Goal: Task Accomplishment & Management: Complete application form

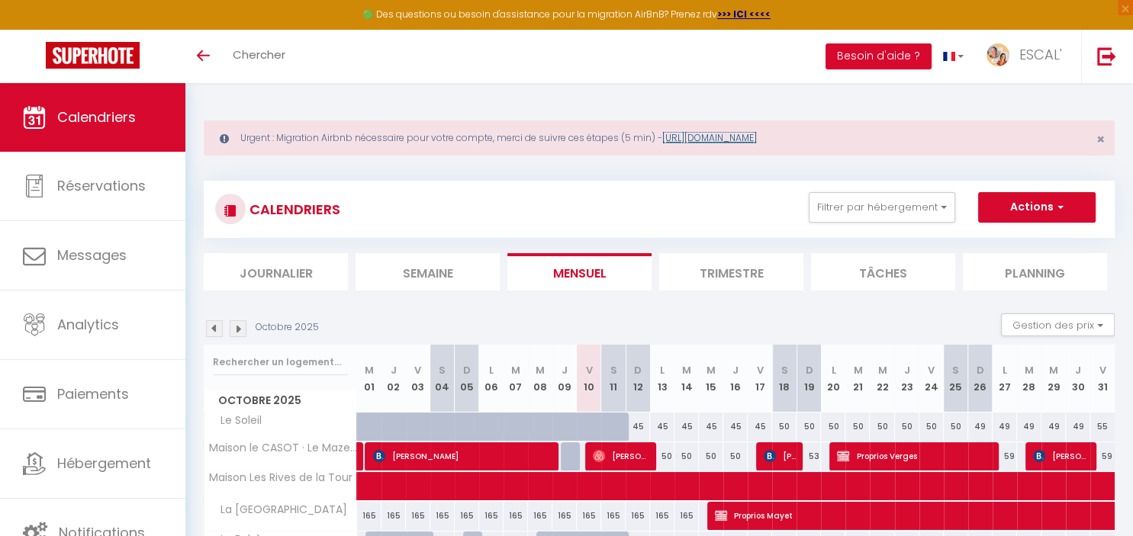
click at [744, 140] on link "[URL][DOMAIN_NAME]" at bounding box center [709, 137] width 95 height 13
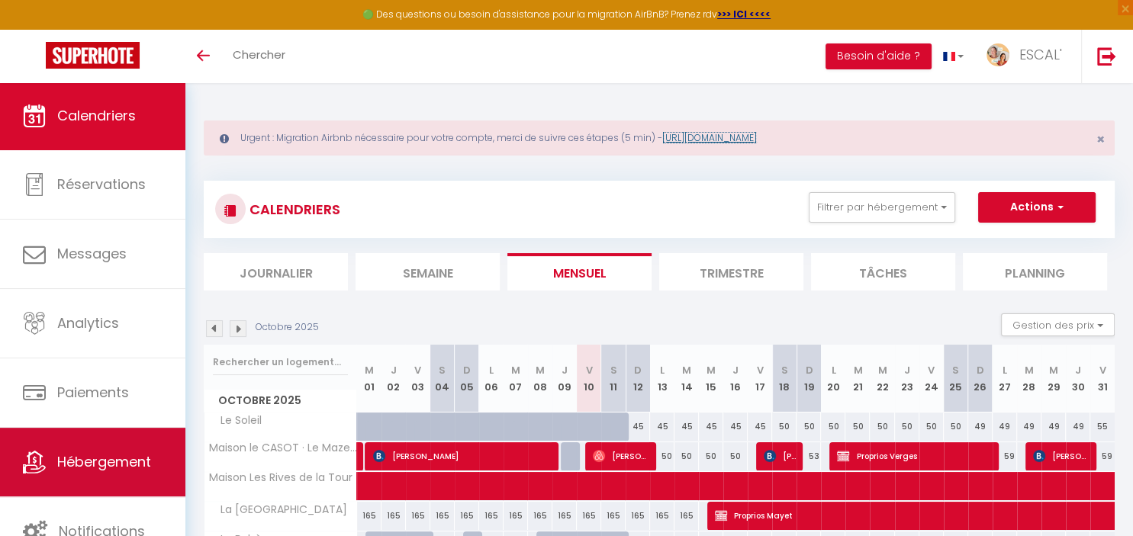
click at [125, 463] on span "Hébergement" at bounding box center [104, 461] width 94 height 19
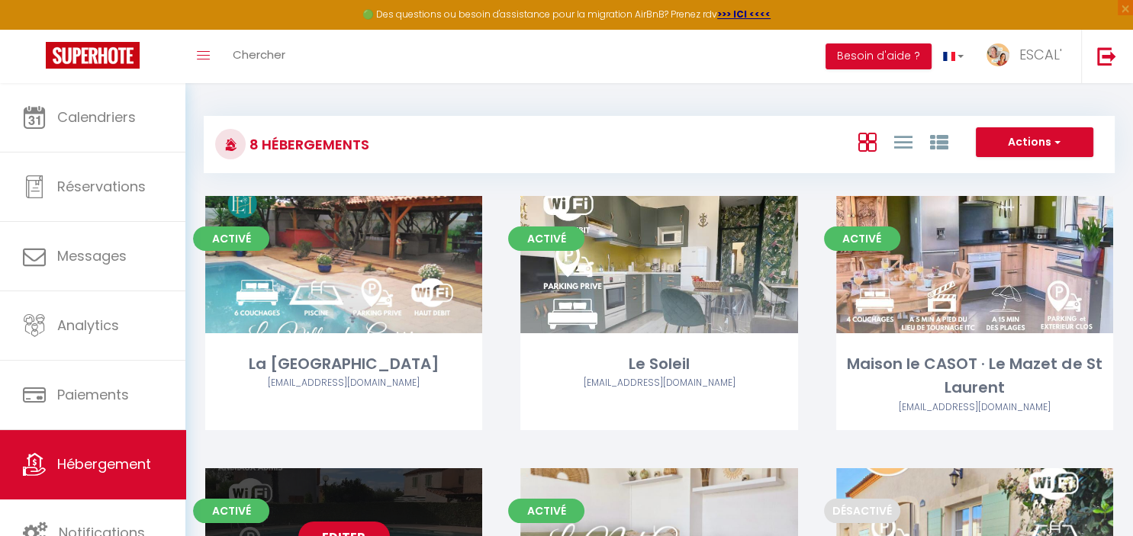
click at [353, 495] on div "Editer" at bounding box center [343, 536] width 277 height 137
select select "3"
select select "2"
select select "1"
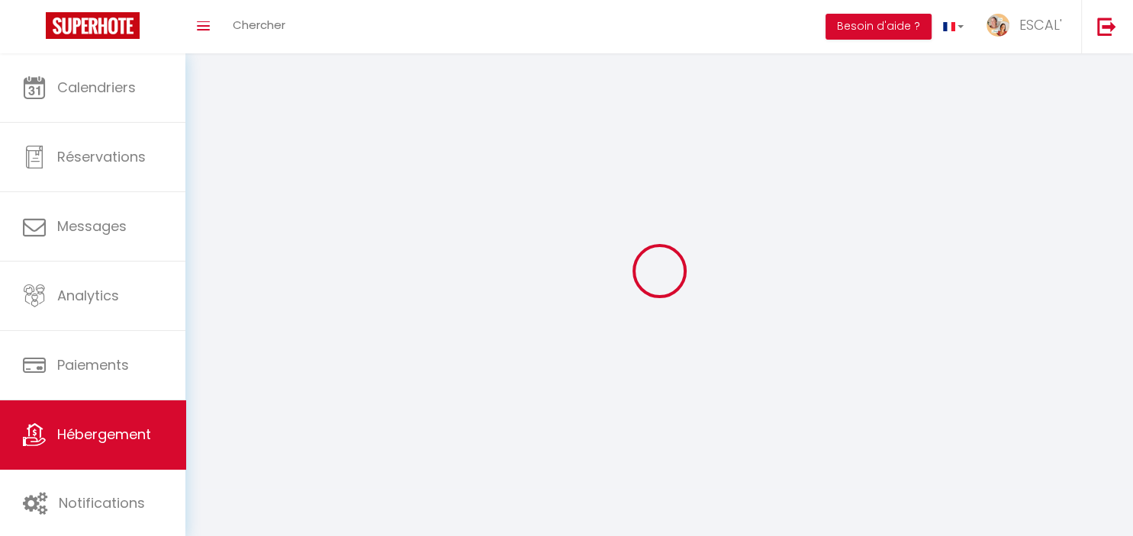
select select
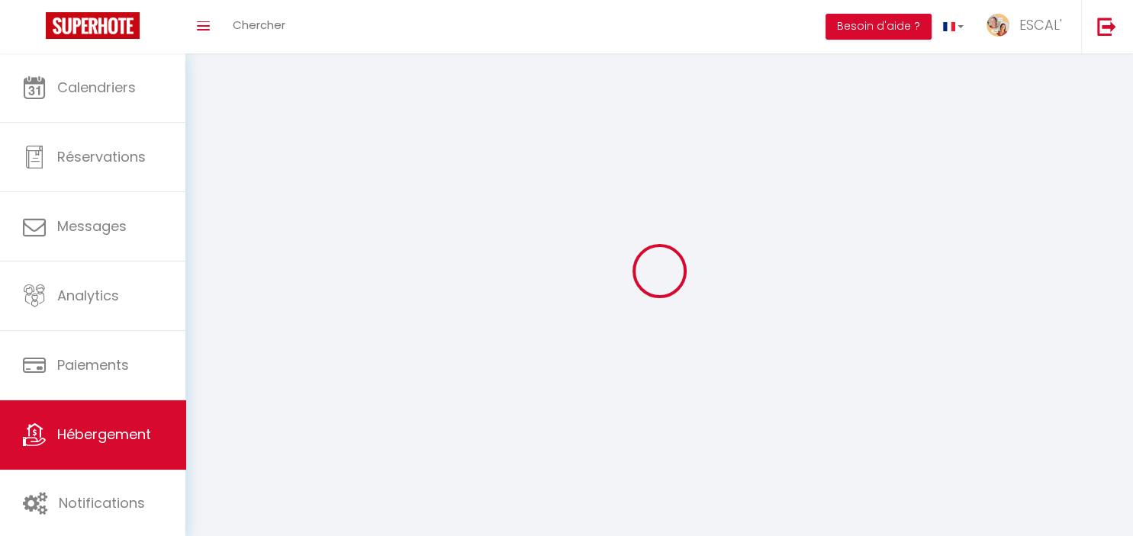
checkbox input "false"
select select
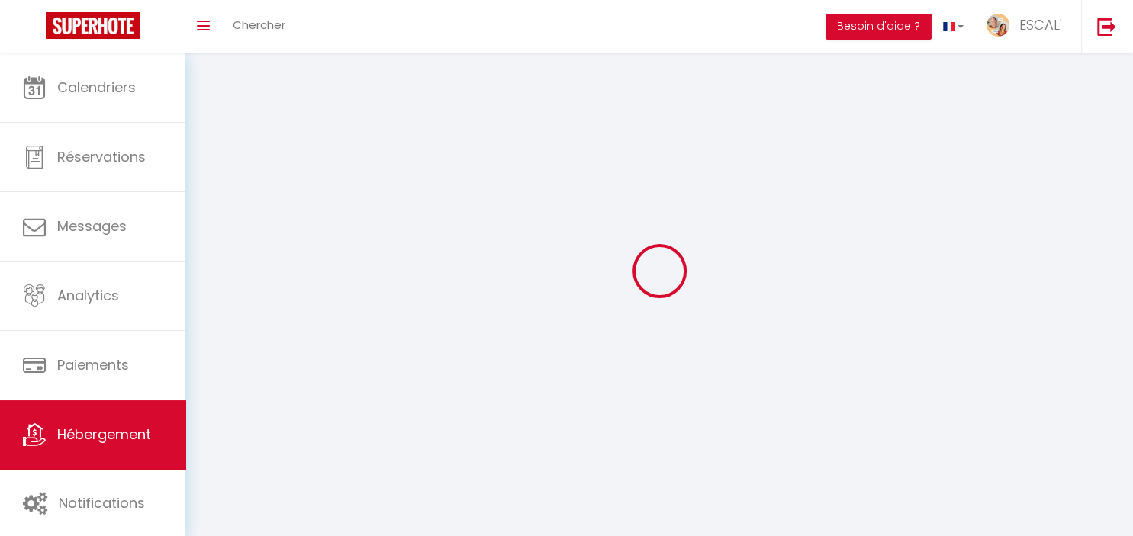
select select
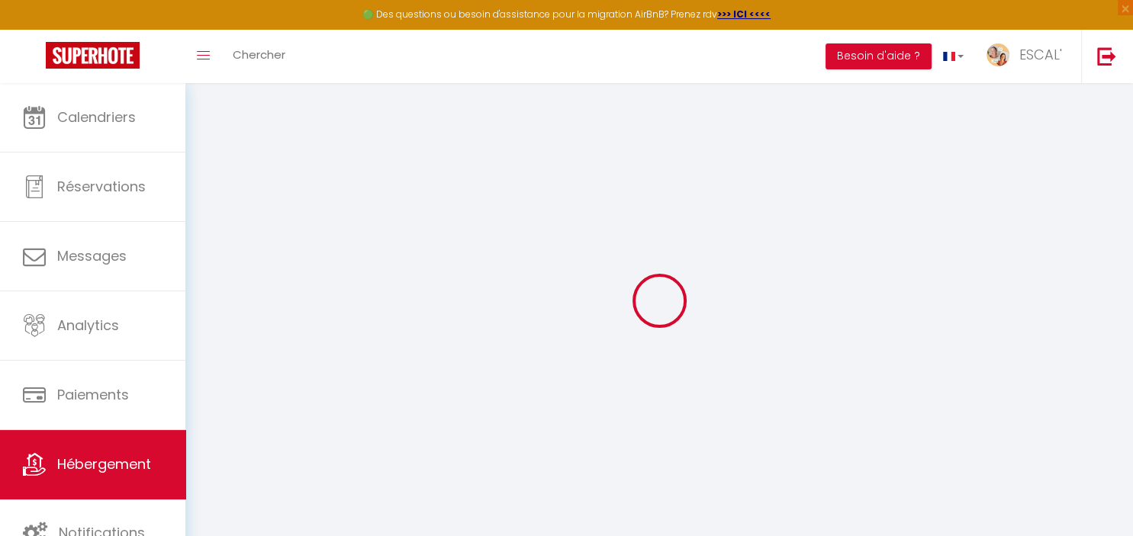
select select "+ 21 %"
select select "+ 28 %"
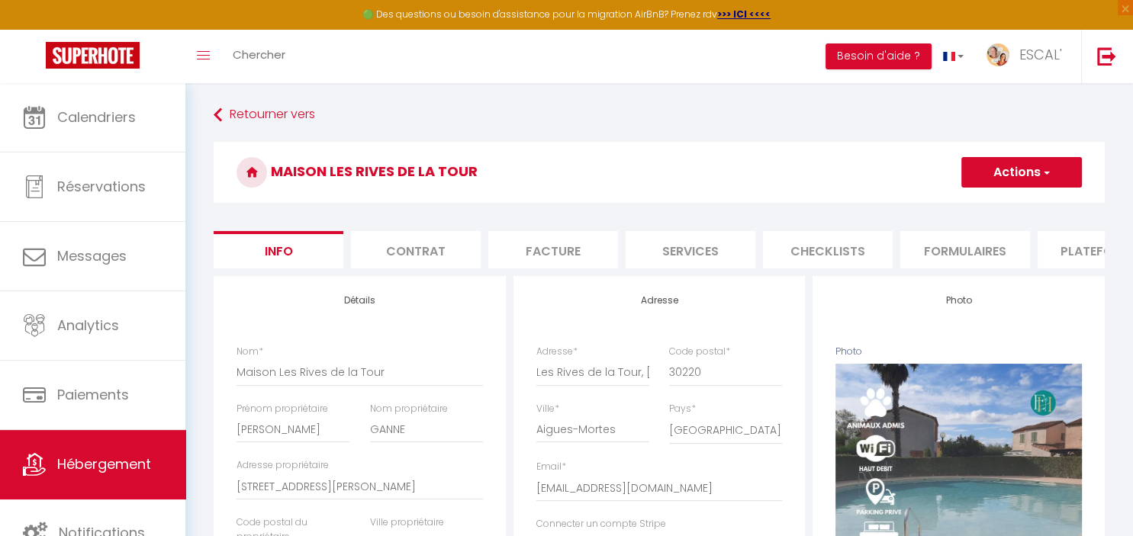
select select
checkbox input "false"
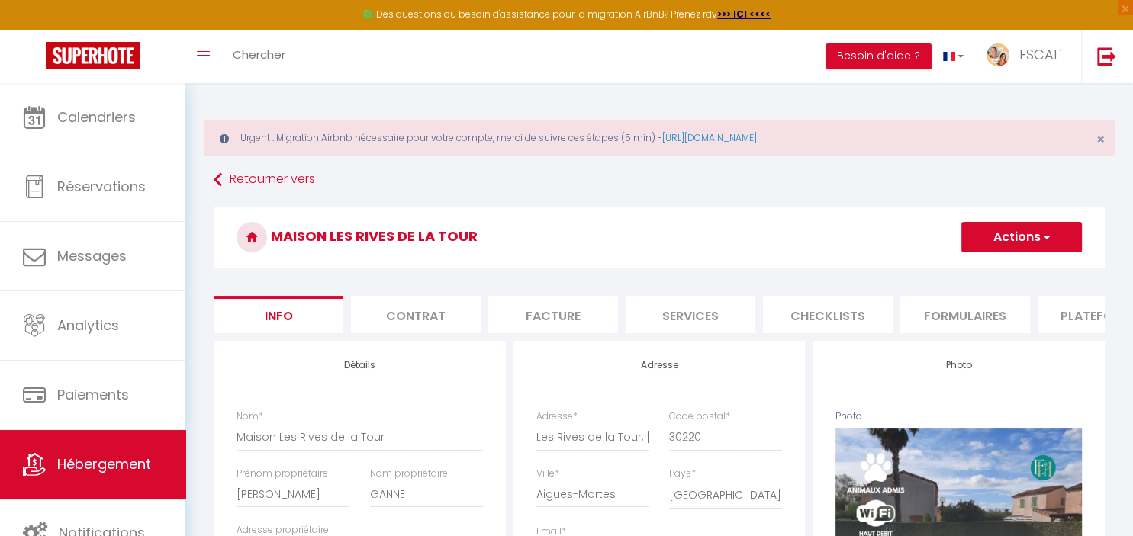
click at [1071, 313] on li "Plateformes" at bounding box center [1102, 314] width 130 height 37
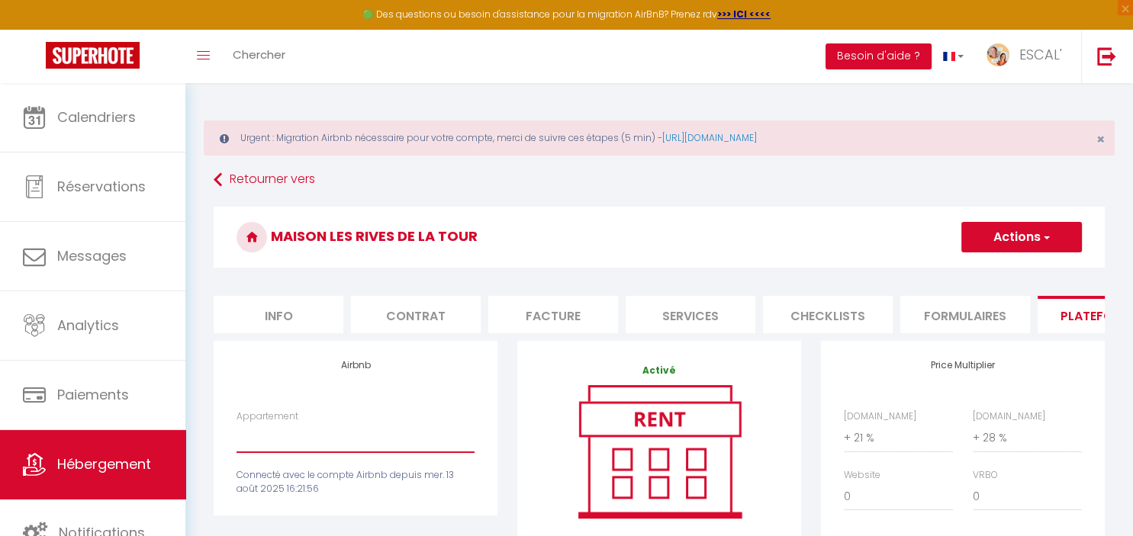
click at [236, 423] on select "Gîte Royal (Gîtes de France Gard) - [EMAIL_ADDRESS][DOMAIN_NAME] Gîte Nostalgiq…" at bounding box center [355, 437] width 238 height 29
click at [878, 59] on button "Besoin d'aide ?" at bounding box center [878, 56] width 106 height 26
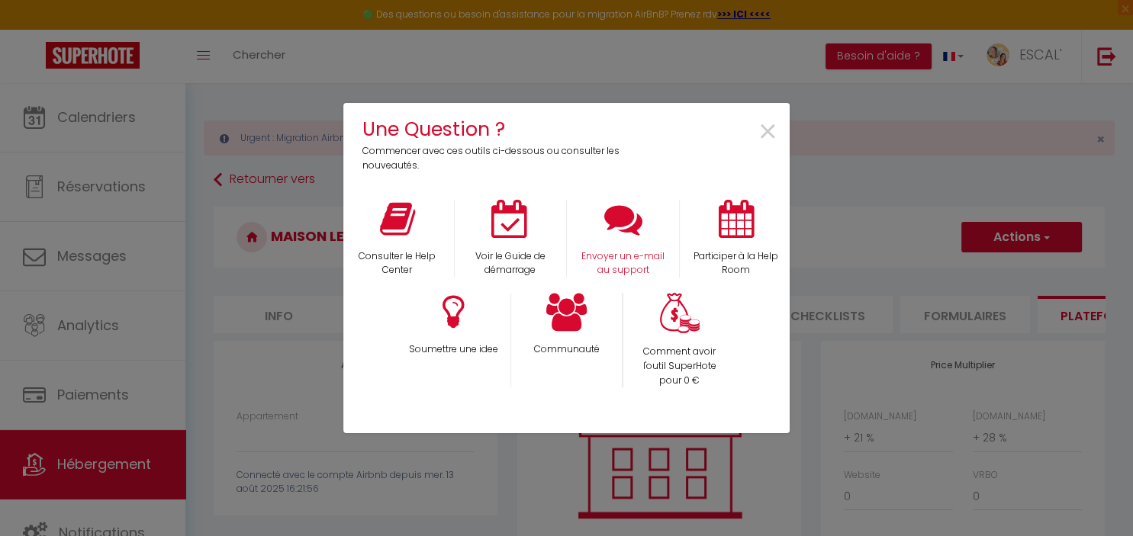
click at [624, 240] on div "Envoyer un e-mail au support" at bounding box center [623, 239] width 113 height 79
click at [630, 258] on p "Envoyer un e-mail au support" at bounding box center [623, 263] width 93 height 29
click at [768, 124] on span "×" at bounding box center [767, 132] width 21 height 48
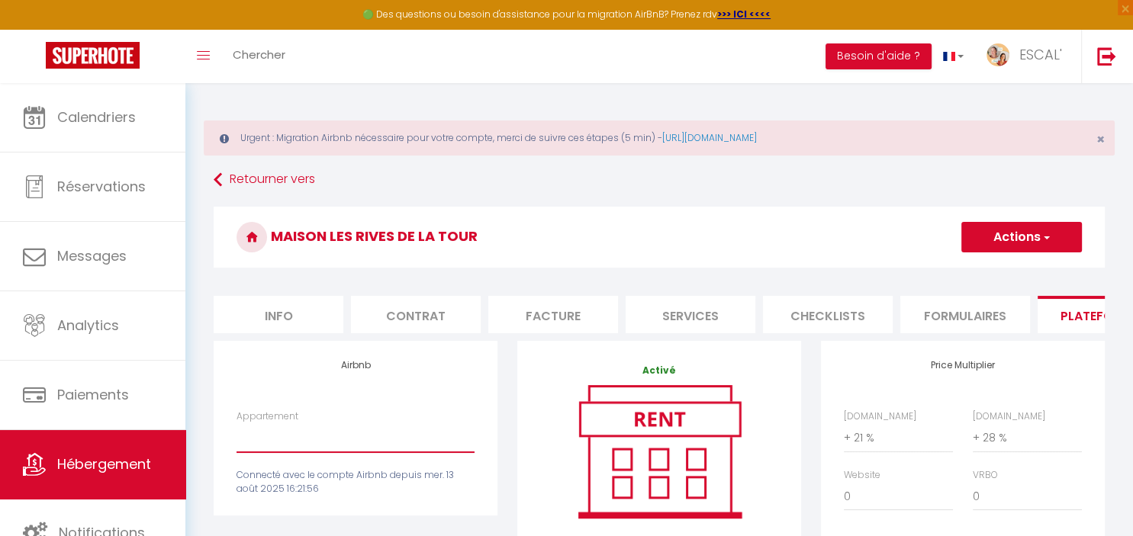
click at [236, 423] on select "Gîte Royal (Gîtes de France Gard) - [EMAIL_ADDRESS][DOMAIN_NAME] Gîte Nostalgiq…" at bounding box center [355, 437] width 238 height 29
click at [1016, 232] on button "Actions" at bounding box center [1021, 237] width 121 height 31
click at [276, 313] on li "Info" at bounding box center [279, 314] width 130 height 37
select select
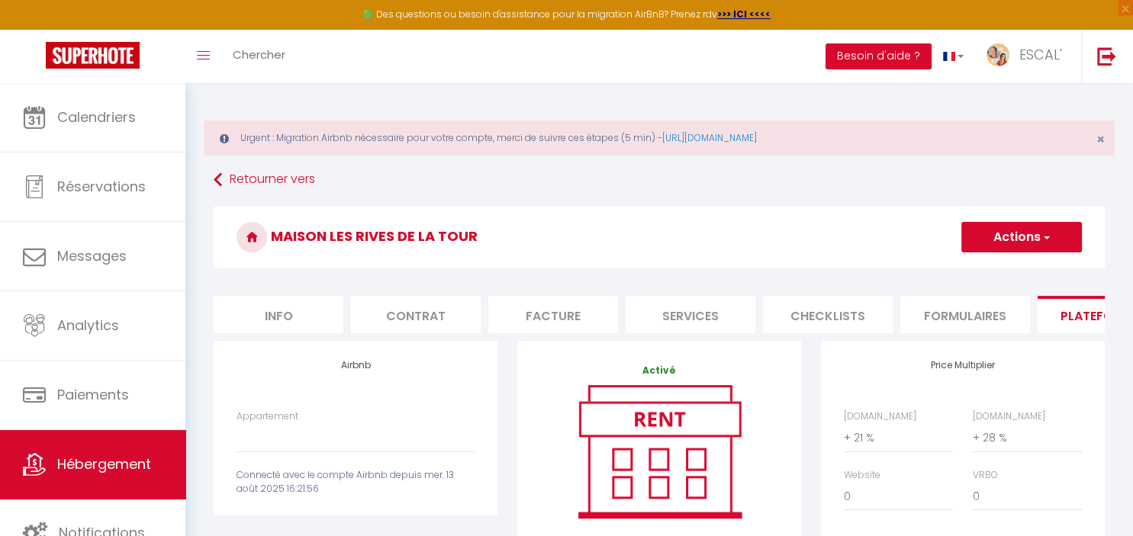
checkbox input "false"
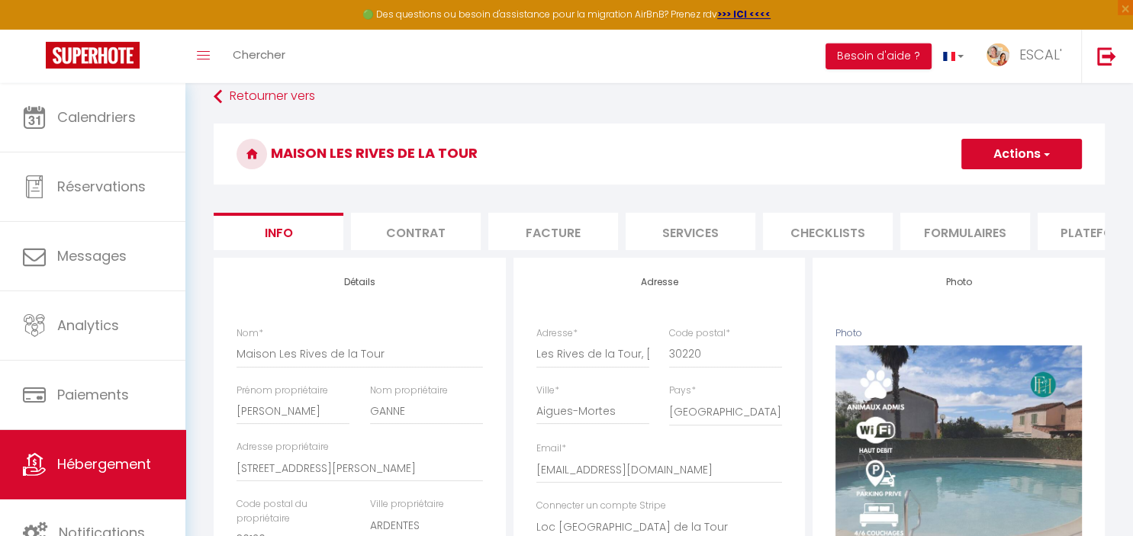
scroll to position [82, 0]
click at [1077, 230] on li "Plateformes" at bounding box center [1102, 232] width 130 height 37
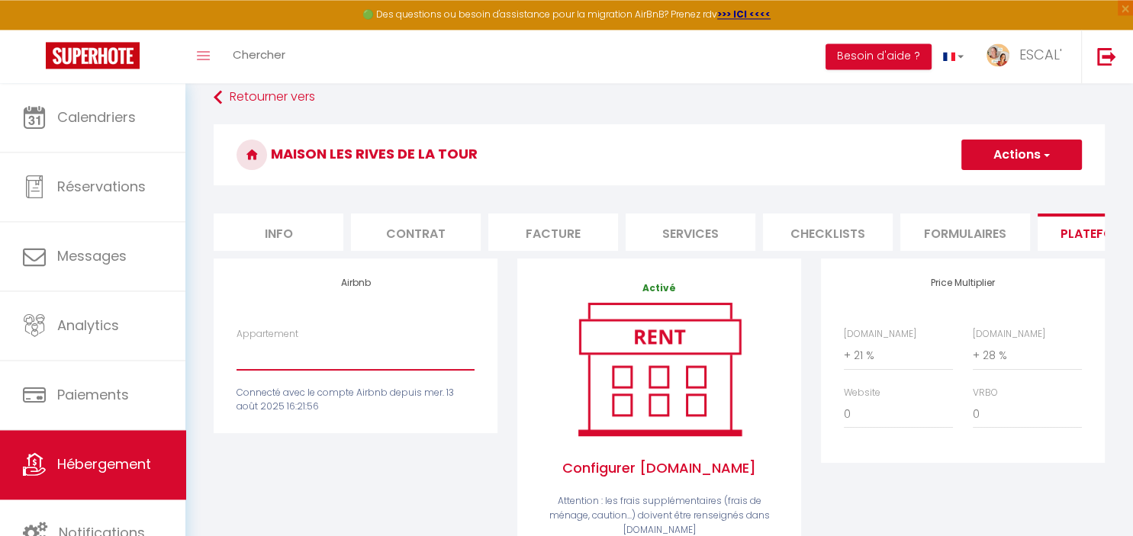
click at [236, 341] on select "Gîte Royal (Gîtes de France Gard) - [EMAIL_ADDRESS][DOMAIN_NAME] Gîte Nostalgiq…" at bounding box center [355, 355] width 238 height 29
click option at bounding box center [0, 0] width 0 height 0
click at [236, 341] on select "Gîte Royal (Gîtes de France Gard) - [EMAIL_ADDRESS][DOMAIN_NAME] Gîte Nostalgiq…" at bounding box center [355, 355] width 238 height 29
click at [258, 95] on link "Retourner vers" at bounding box center [659, 97] width 891 height 27
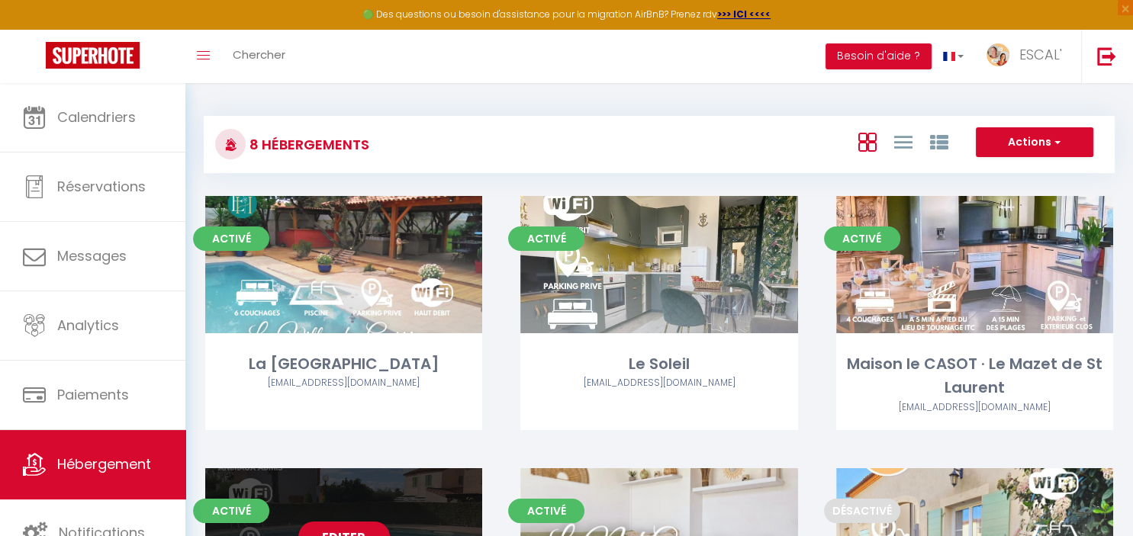
click at [349, 521] on div "Editer" at bounding box center [343, 536] width 277 height 137
select select "3"
select select "2"
select select "1"
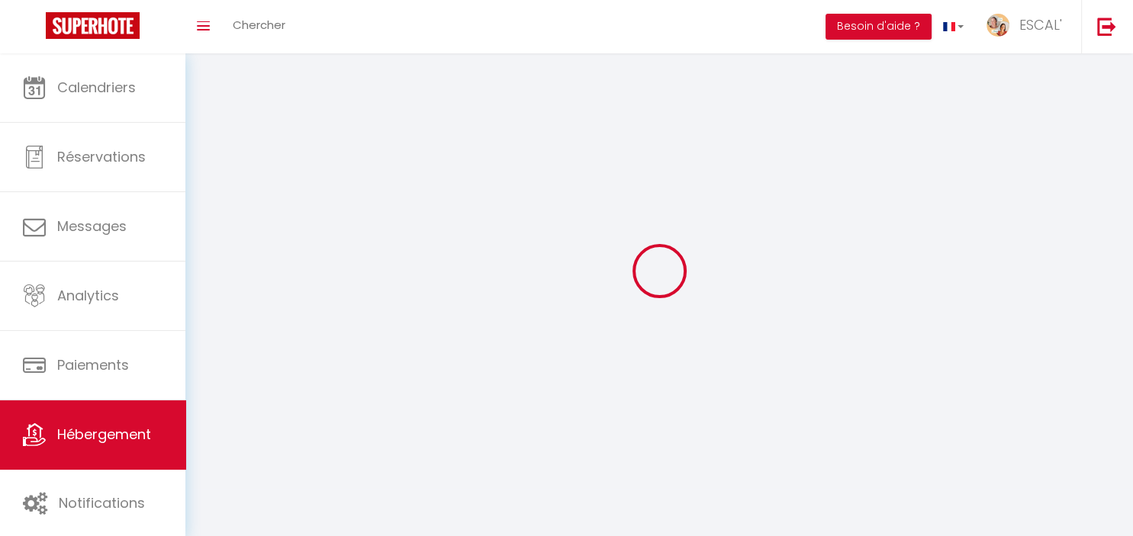
select select
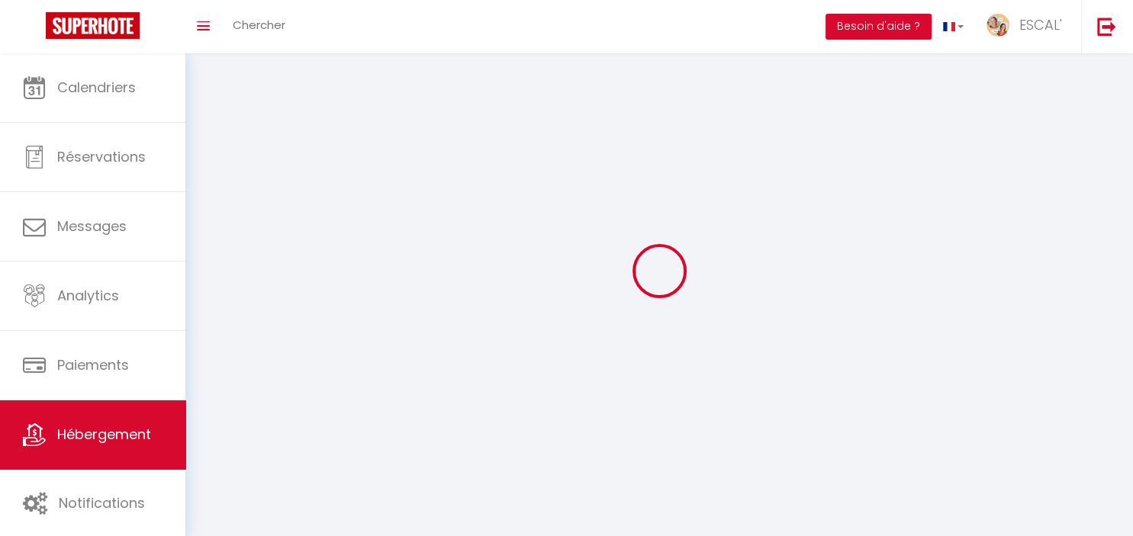
select select
checkbox input "false"
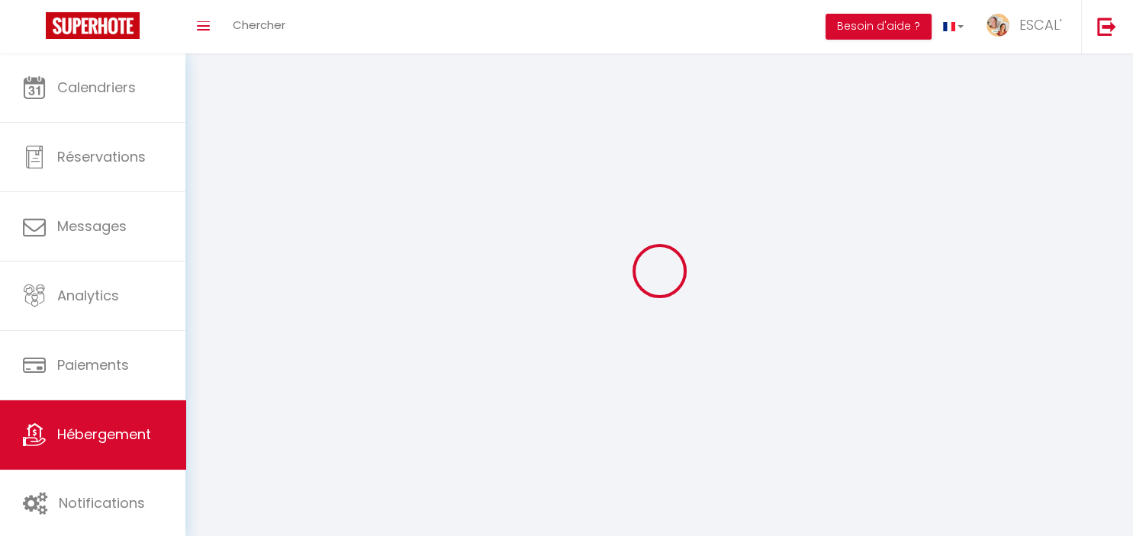
select select
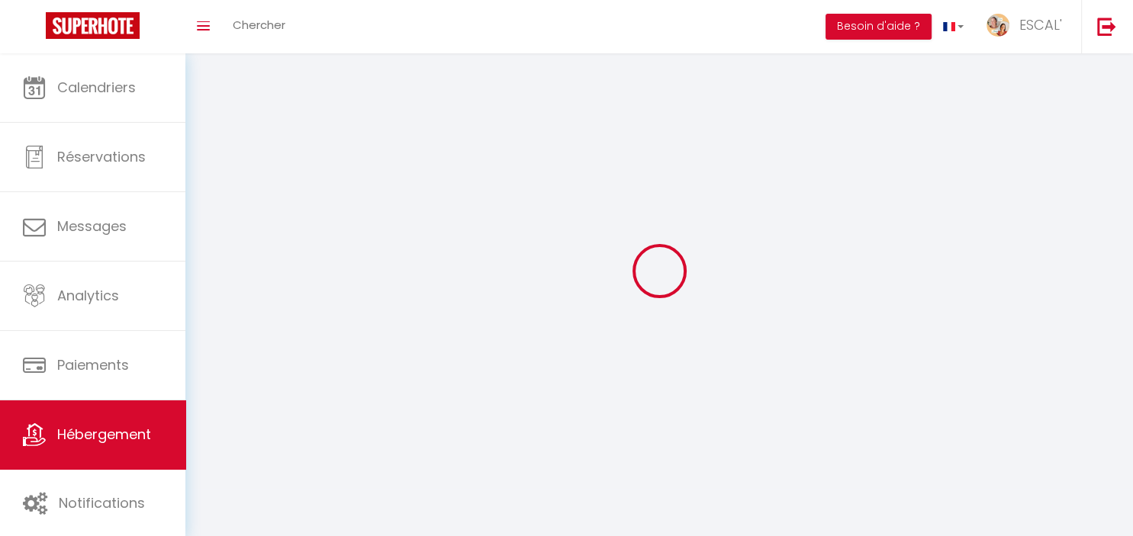
select select
checkbox input "false"
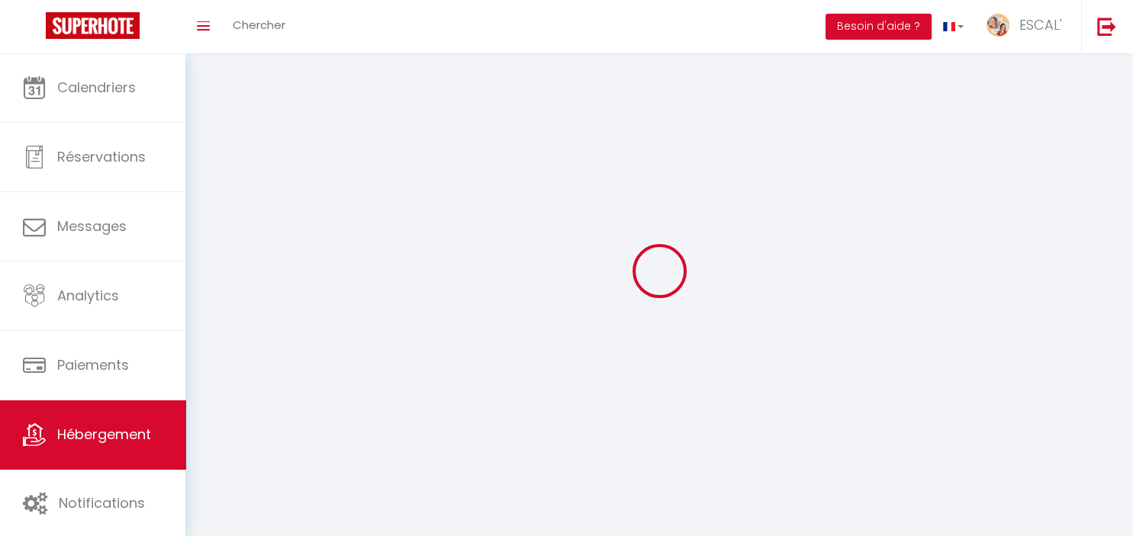
checkbox input "false"
select select
select select "1"
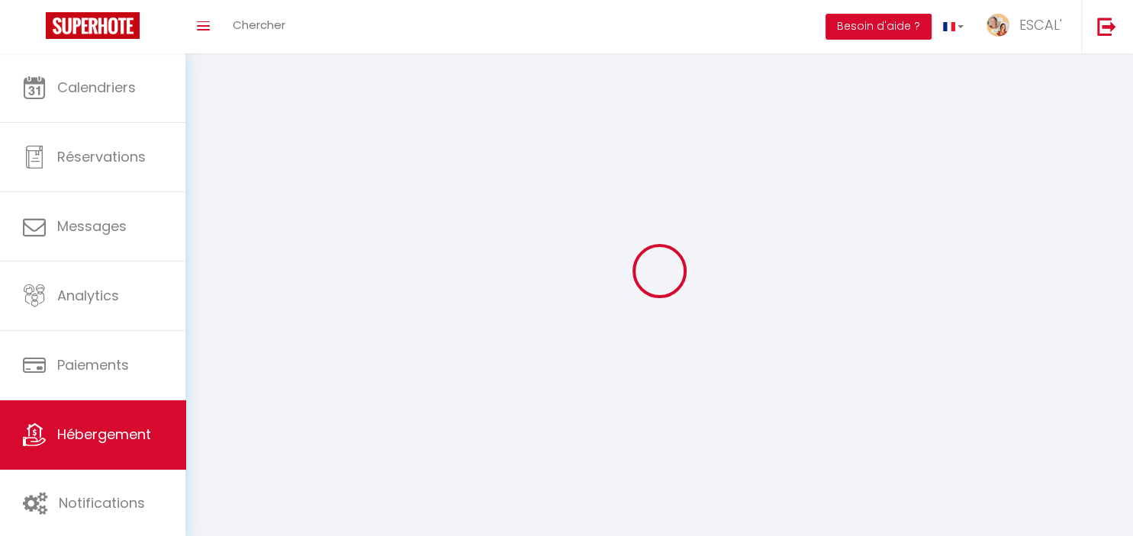
select select
select select "28"
select select
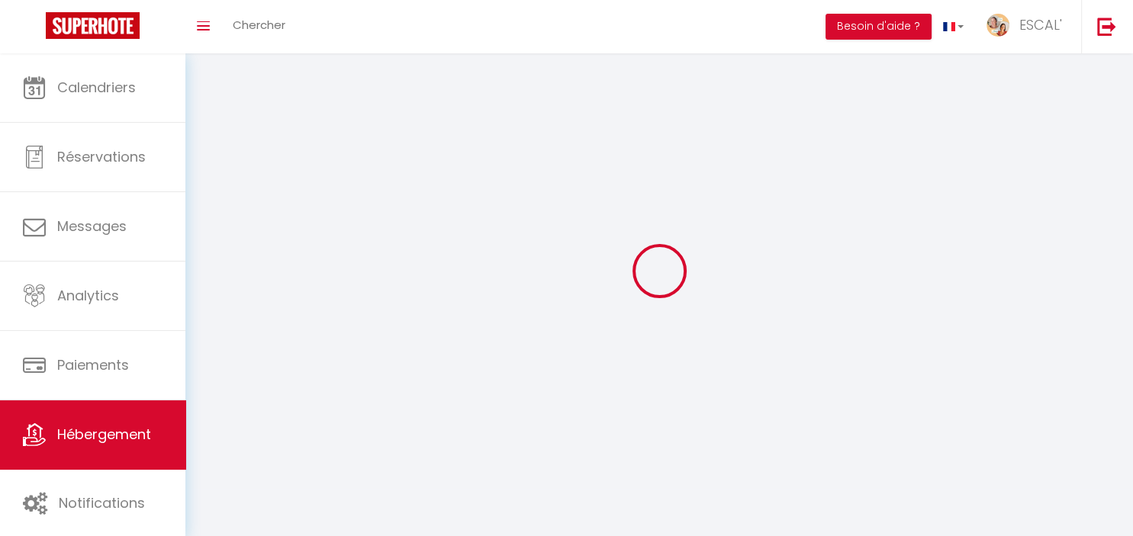
select select
checkbox input "false"
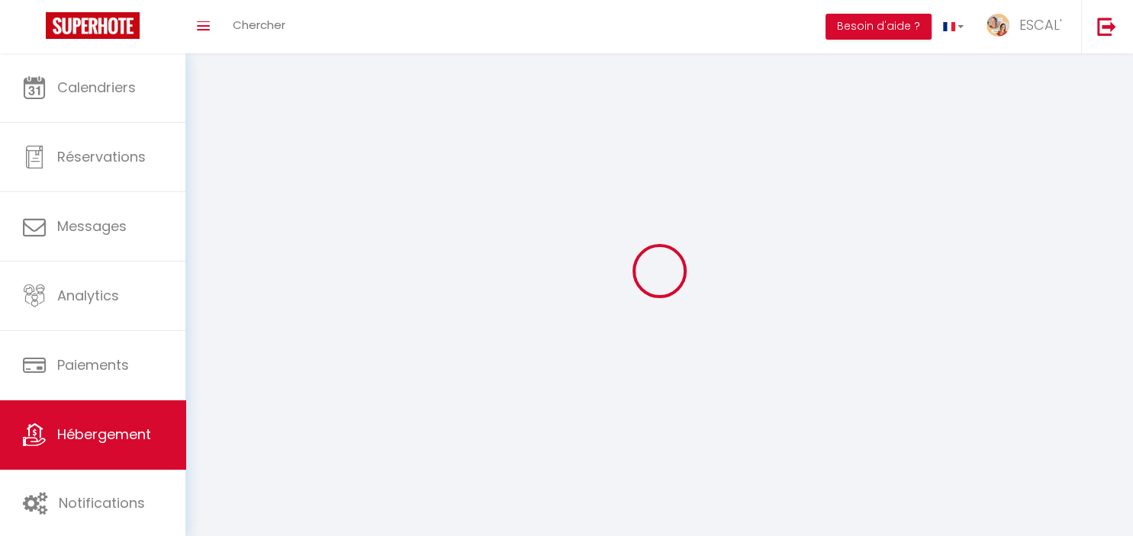
checkbox input "false"
select select
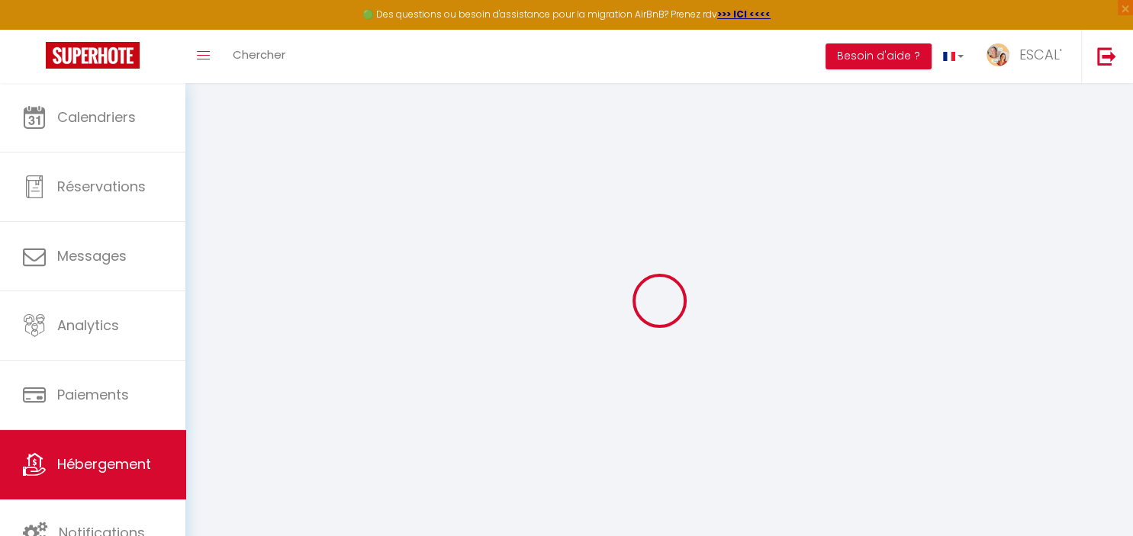
select select
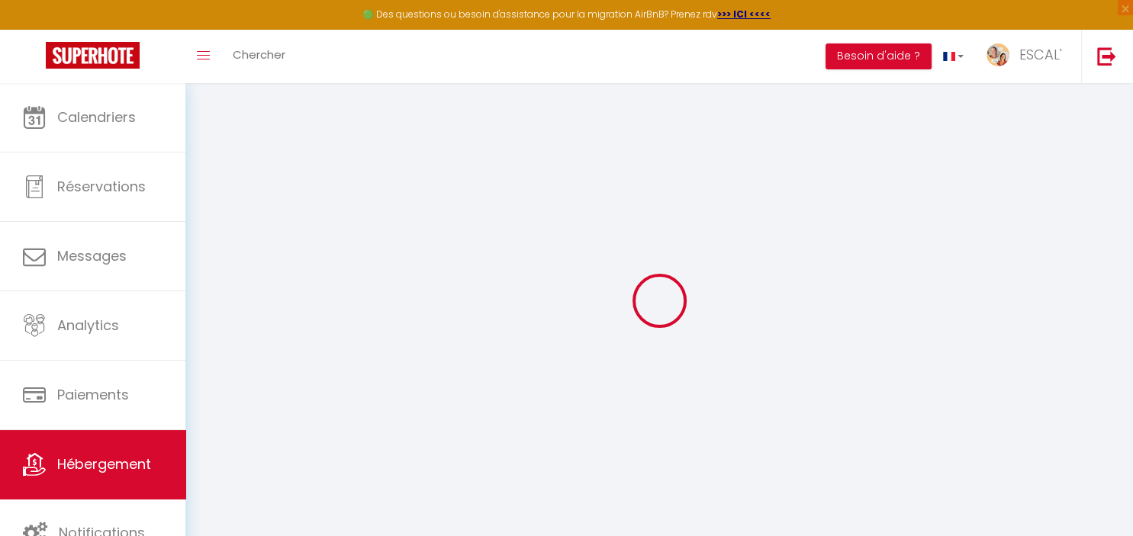
select select
checkbox input "false"
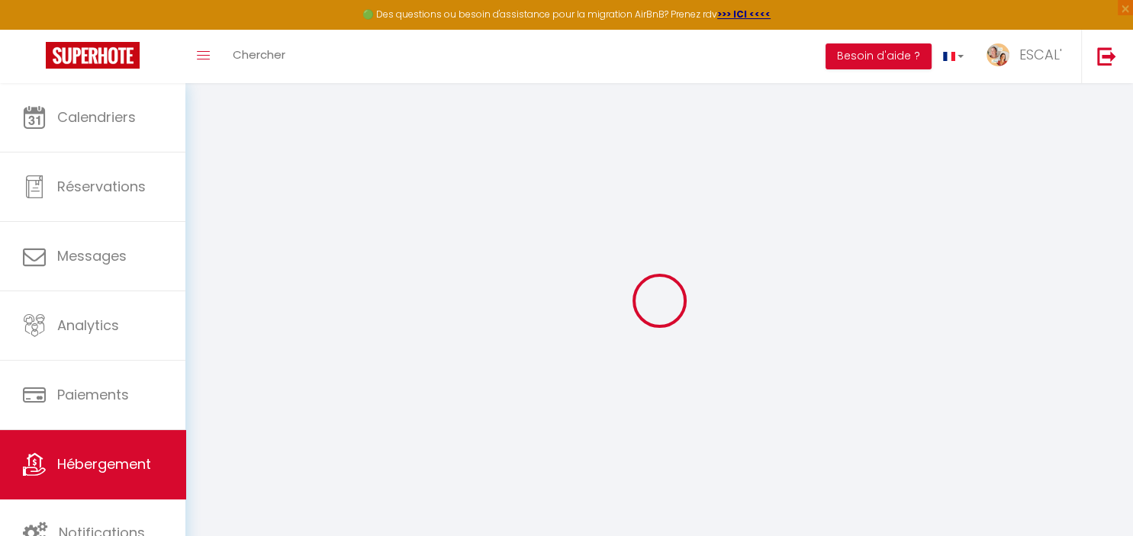
select select
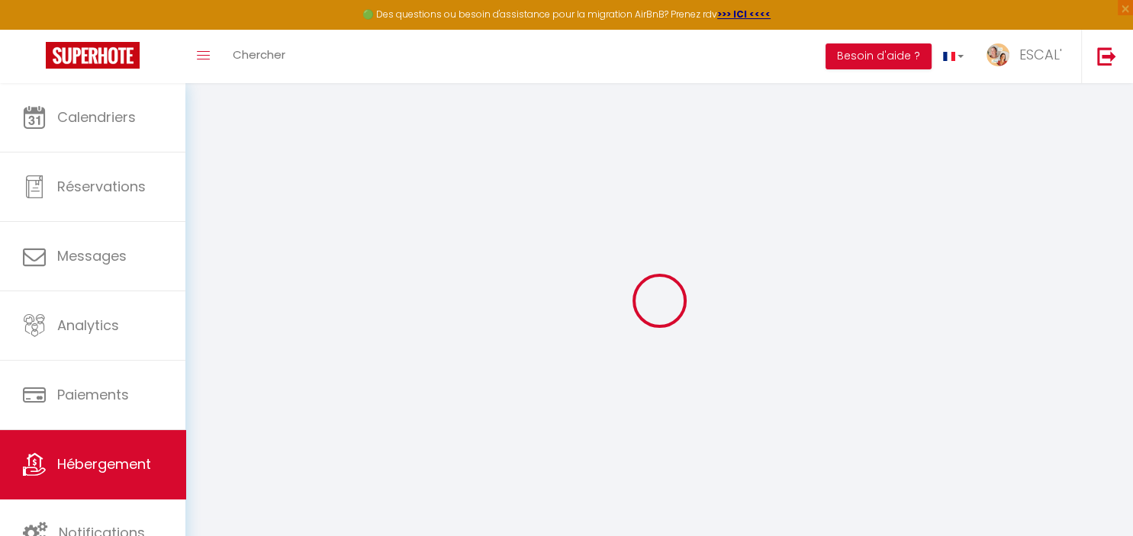
select select
checkbox input "false"
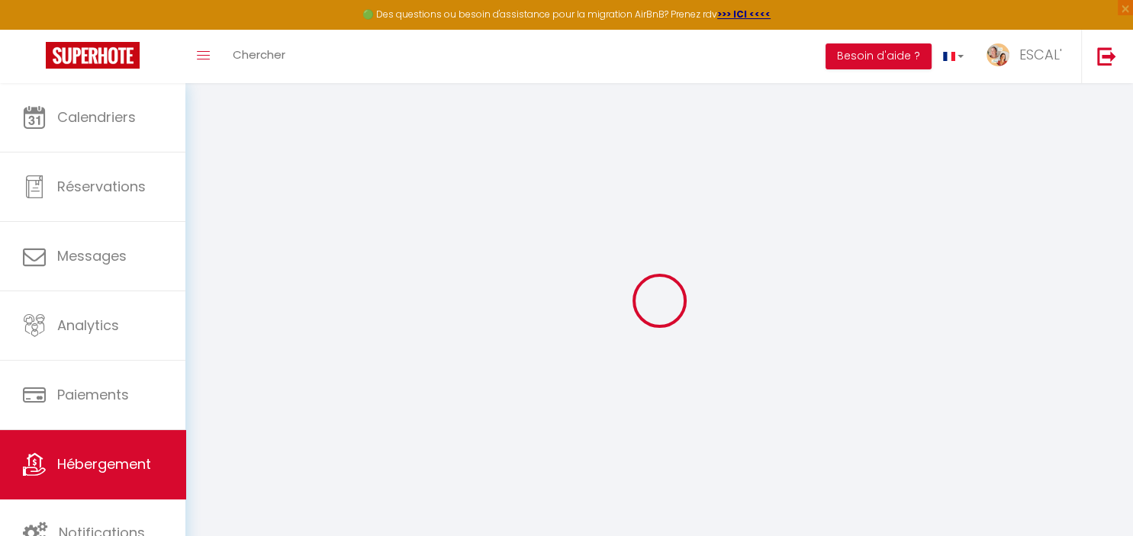
checkbox input "false"
select select
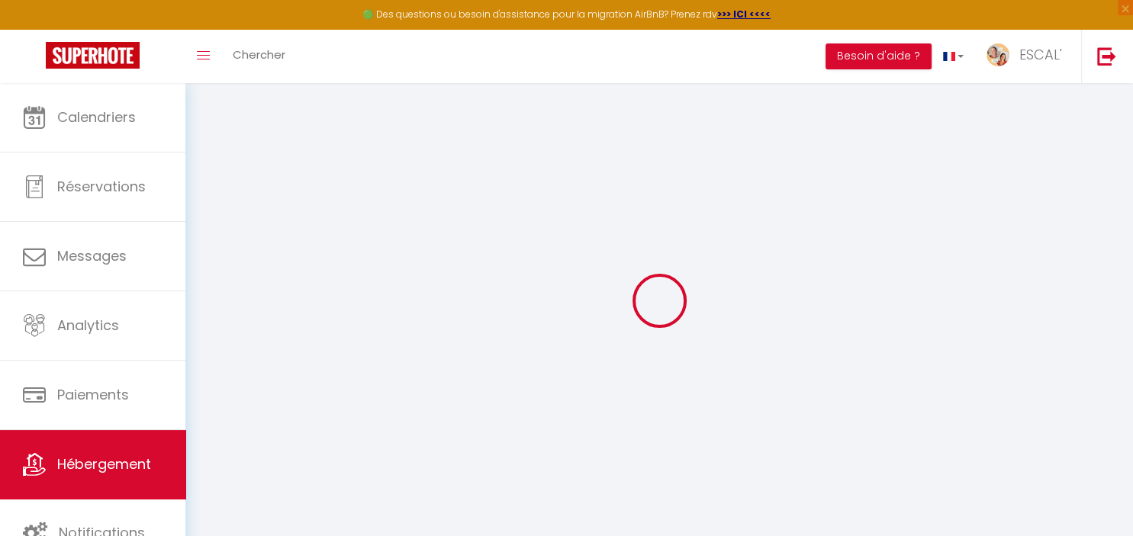
select select
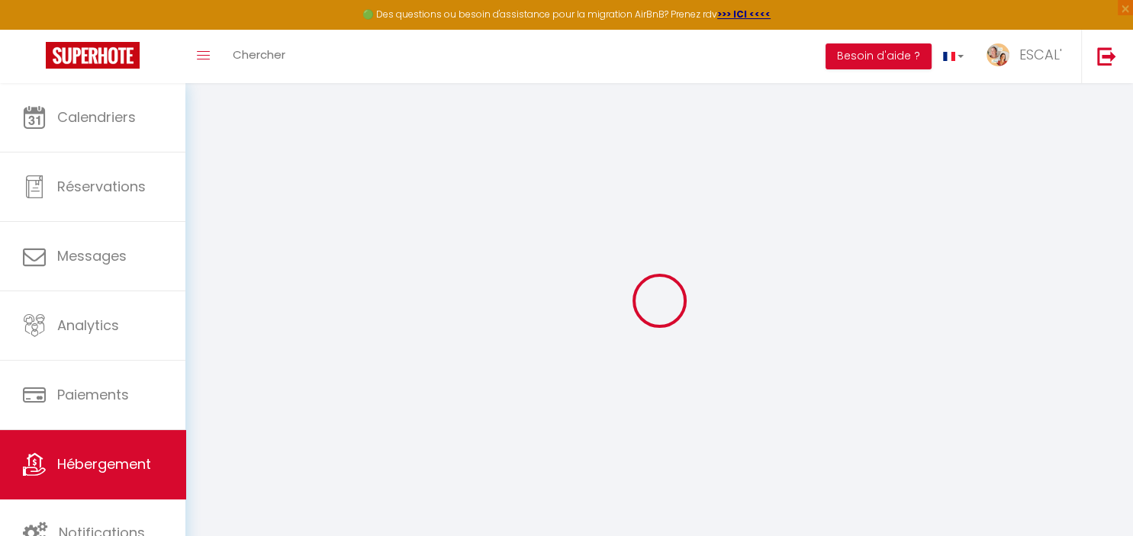
checkbox input "false"
select select
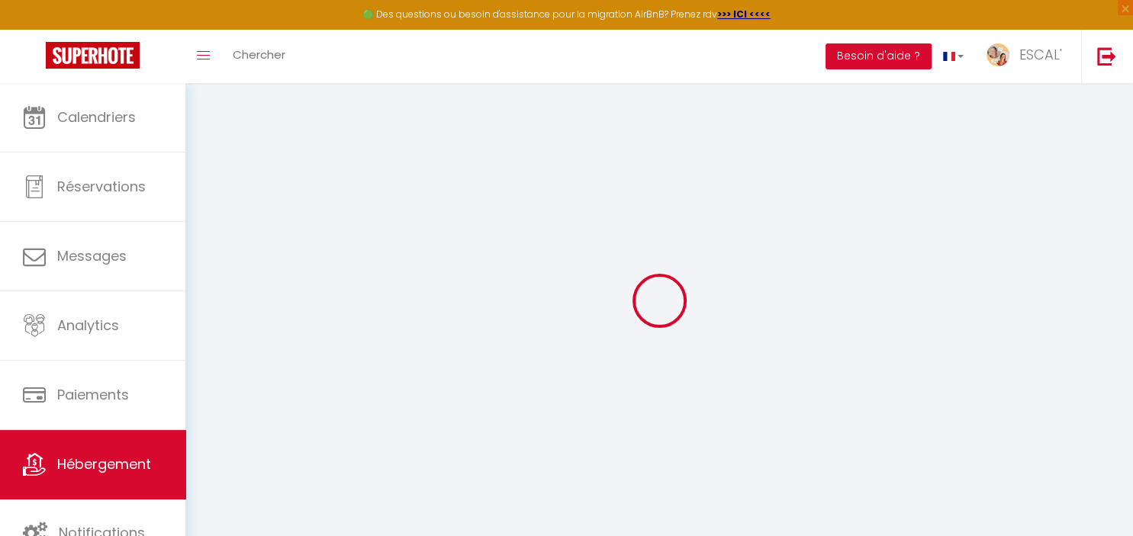
select select
type input "Maison Les Rives de la Tour"
type input "[PERSON_NAME]"
type input "GANNE"
type input "[STREET_ADDRESS][PERSON_NAME]"
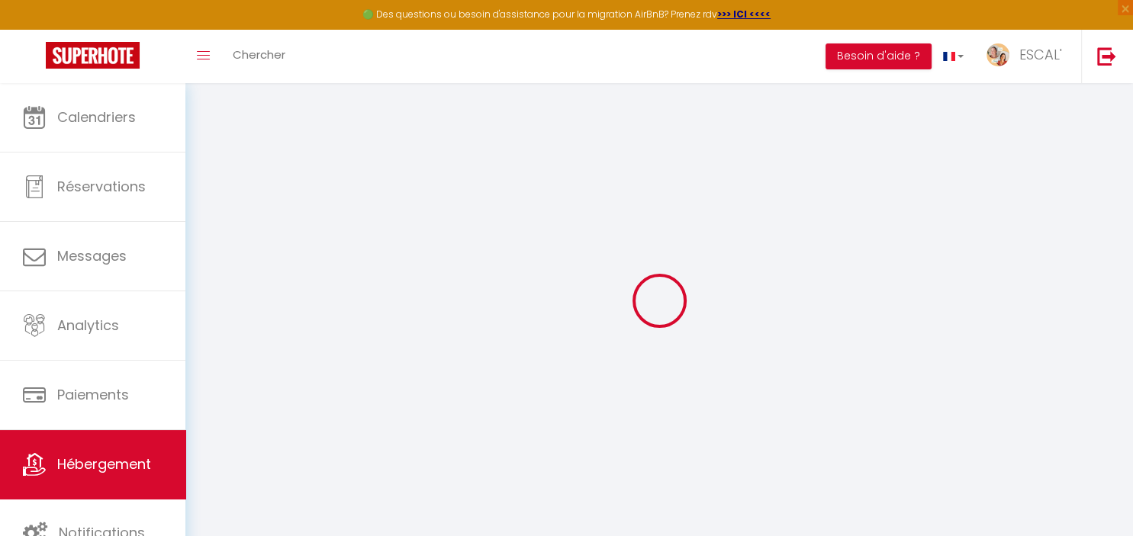
type input "36120"
type input "ARDENTES"
select select "houses"
select select "2"
type input "85"
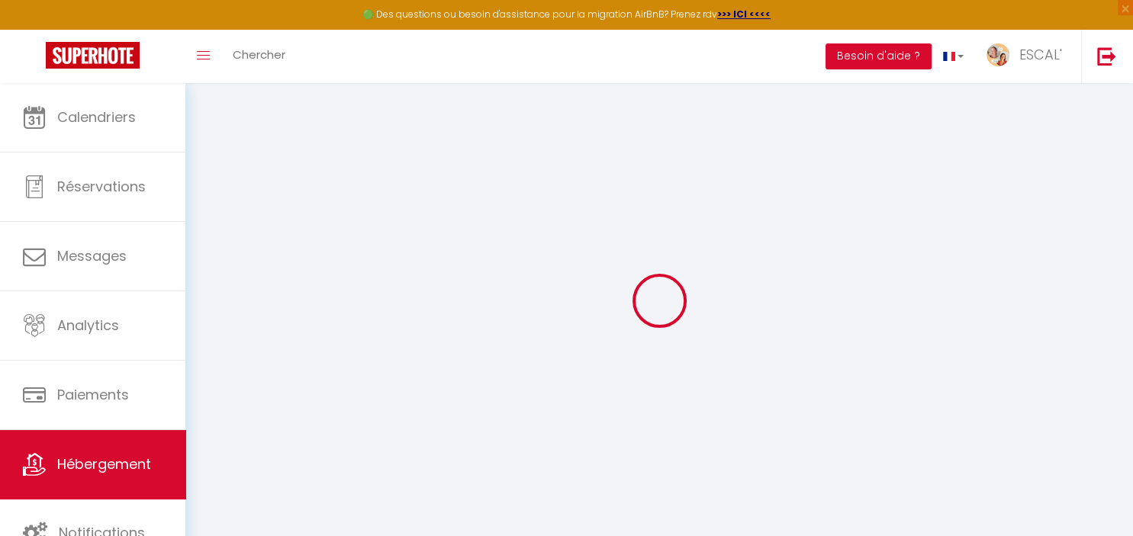
type input "80"
type input "500"
select select
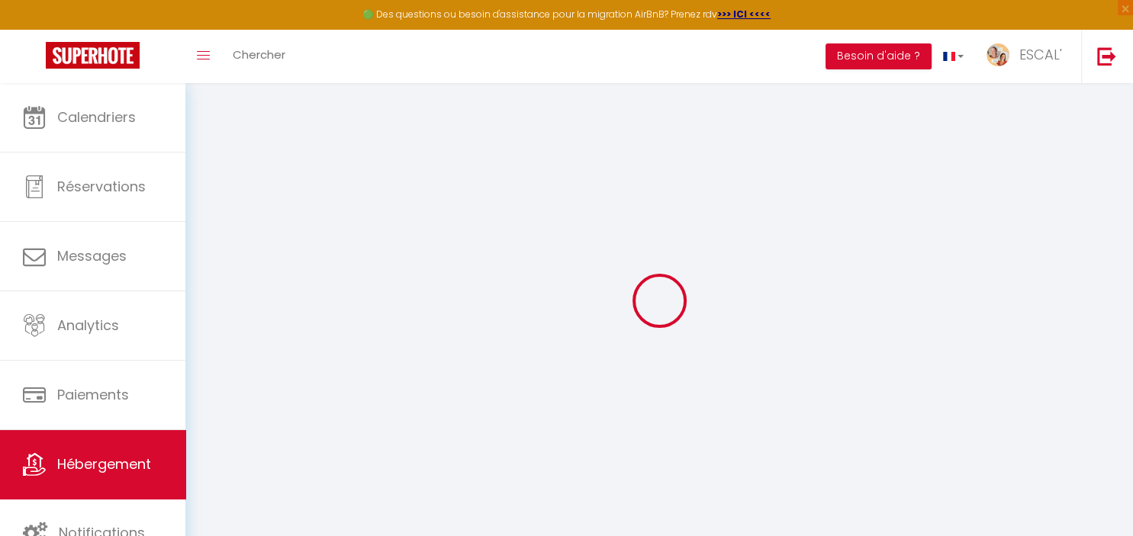
select select
type input "Les Rives de la Tour, [GEOGRAPHIC_DATA]"
type input "30220"
type input "Aigues-Mortes"
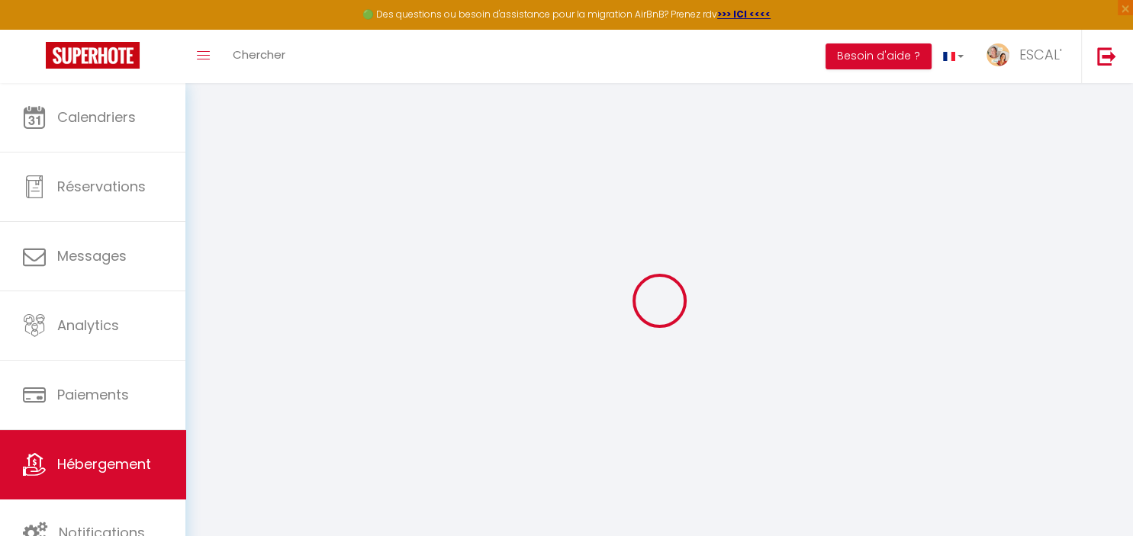
type input "[EMAIL_ADDRESS][DOMAIN_NAME]"
select select "12557"
checkbox input "false"
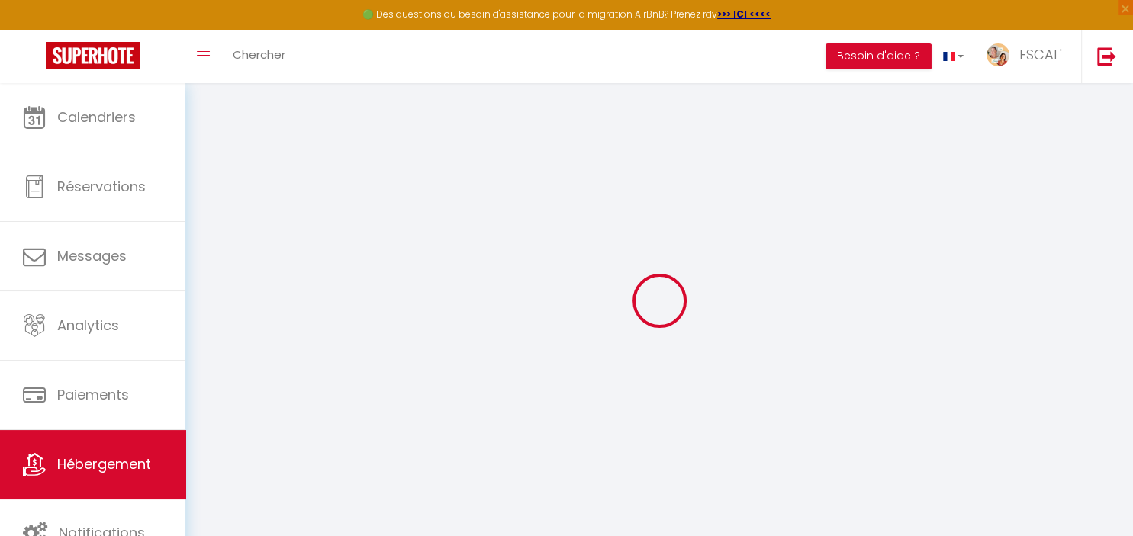
checkbox input "false"
type input "0"
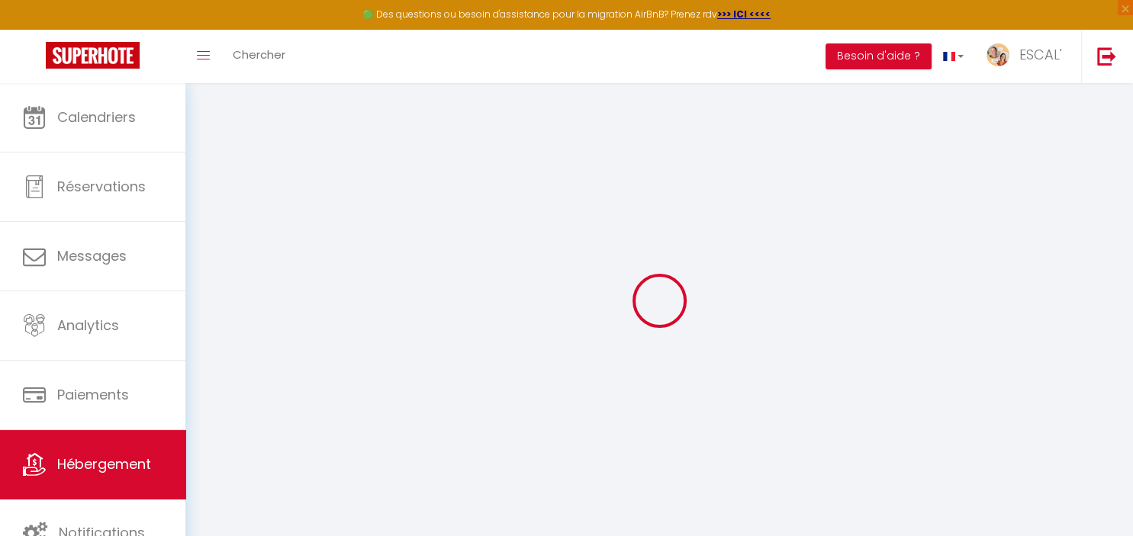
select select "43826"
select select
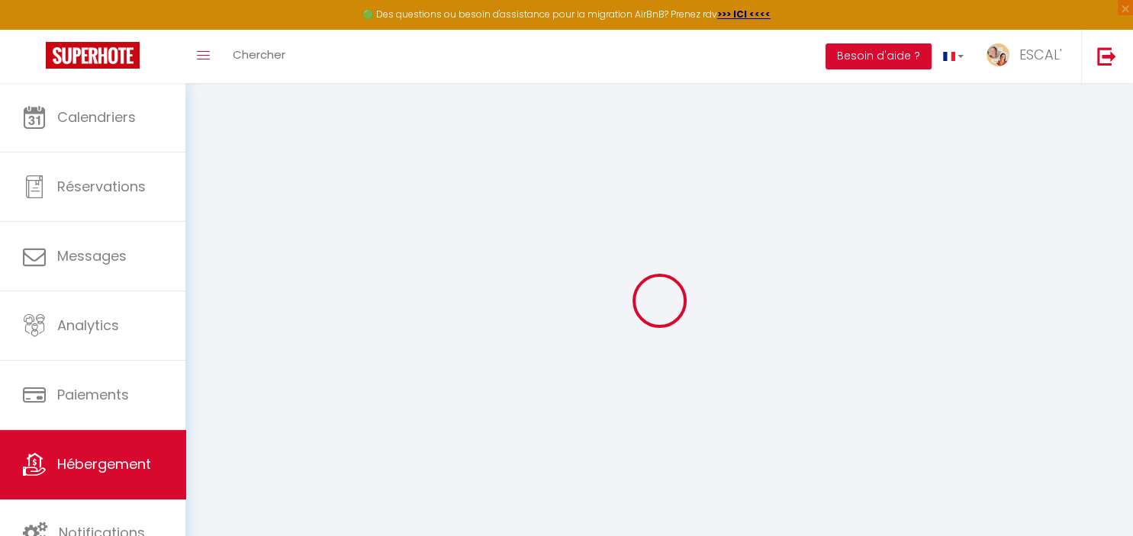
select select
checkbox input "false"
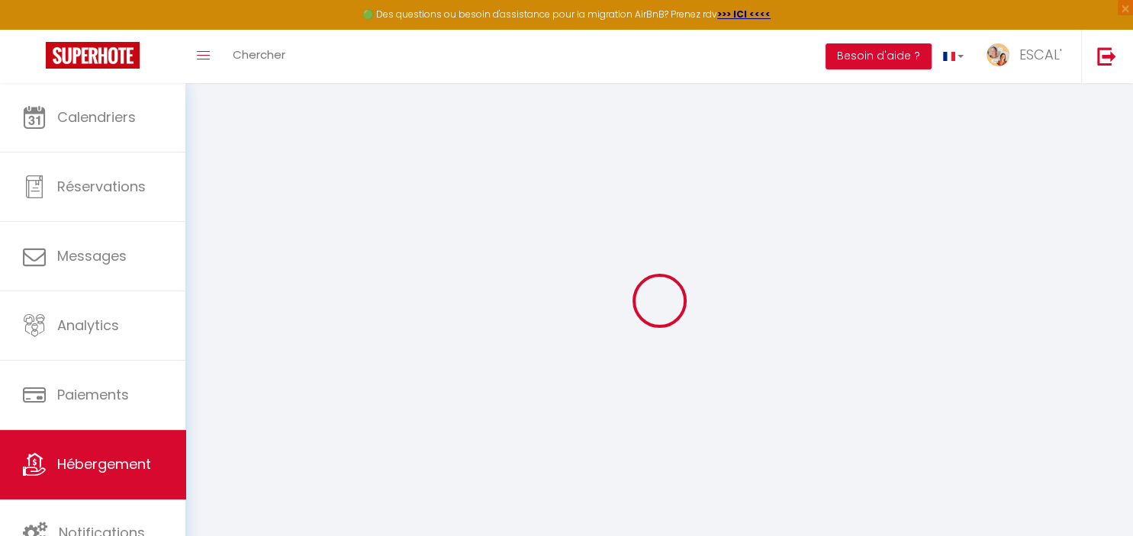
select select
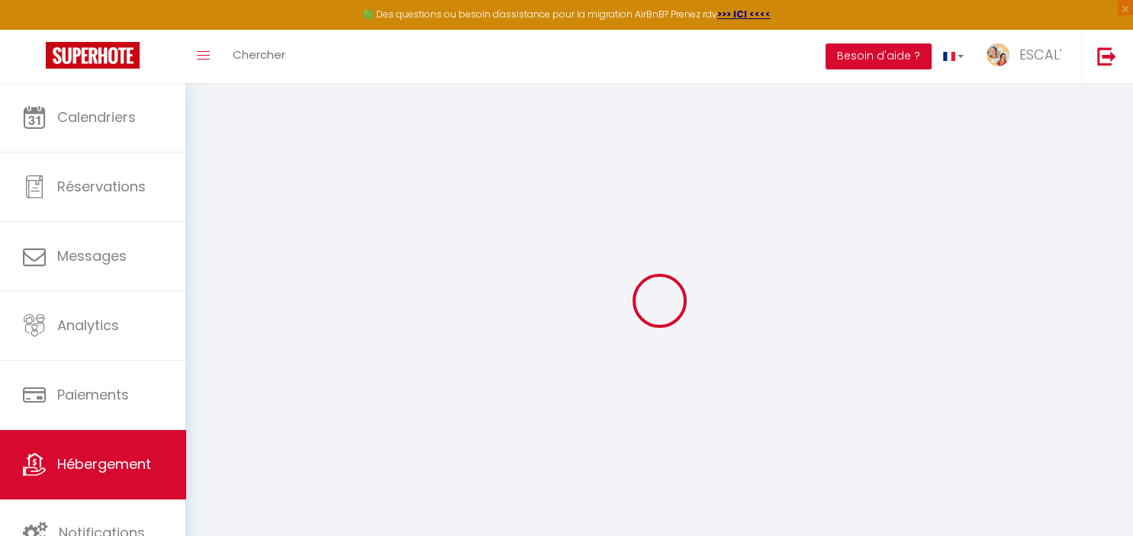
checkbox input "false"
select select
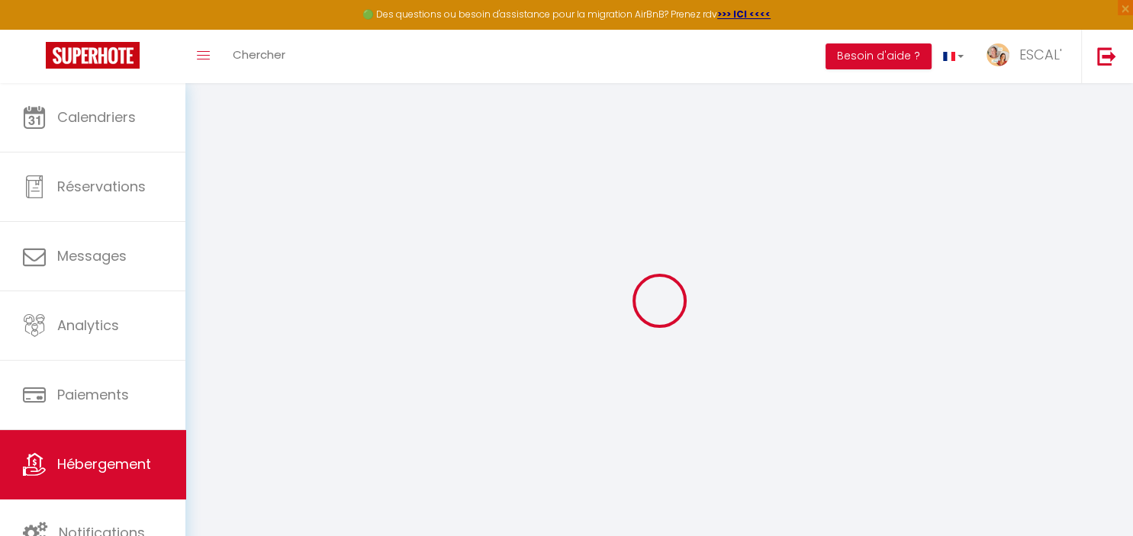
select select
checkbox input "false"
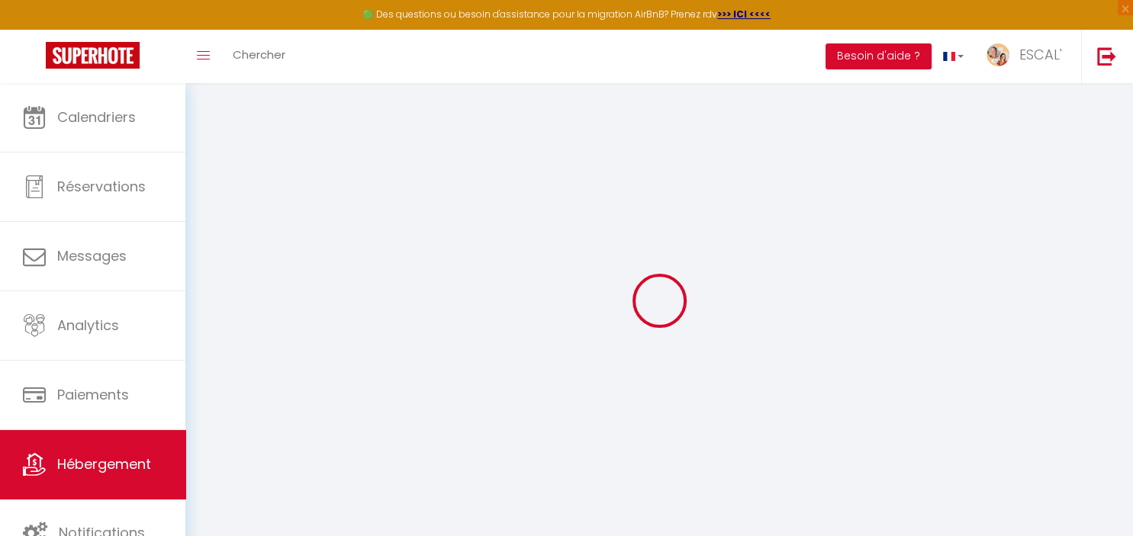
checkbox input "false"
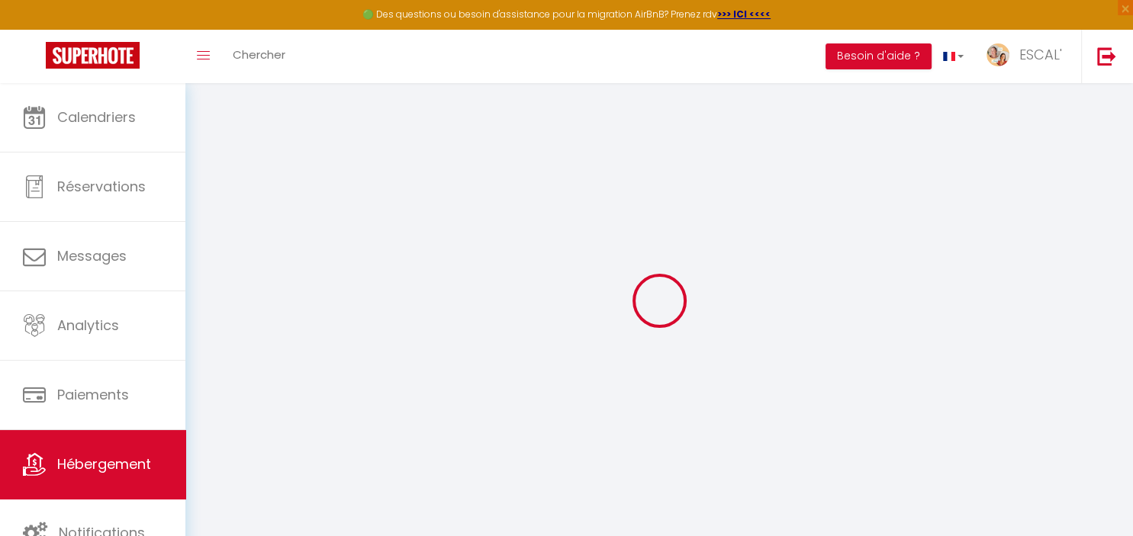
checkbox input "false"
select select "15:00"
select select
select select "11:00"
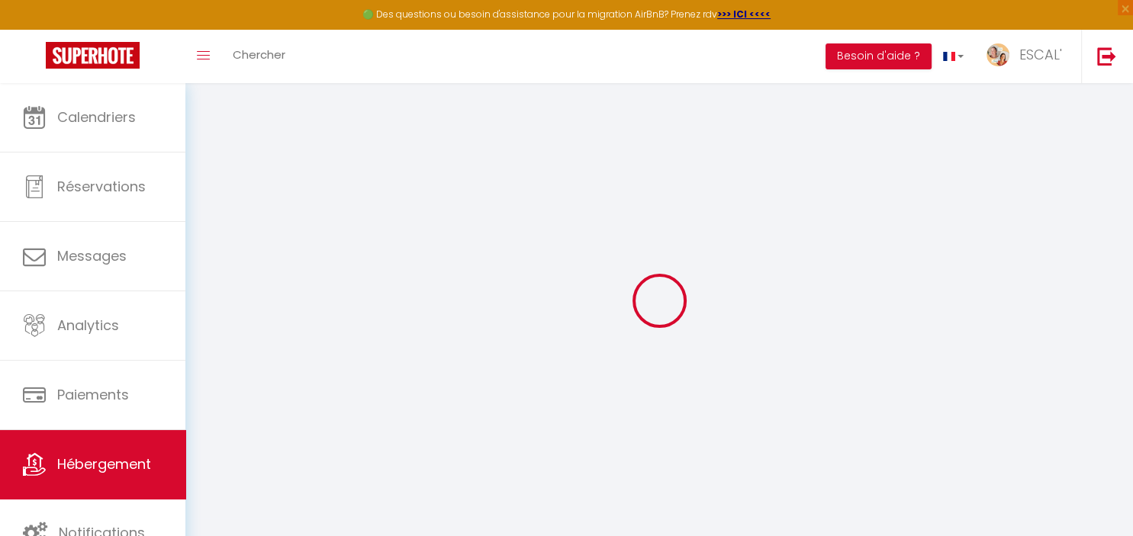
select select "30"
select select "120"
select select
checkbox input "false"
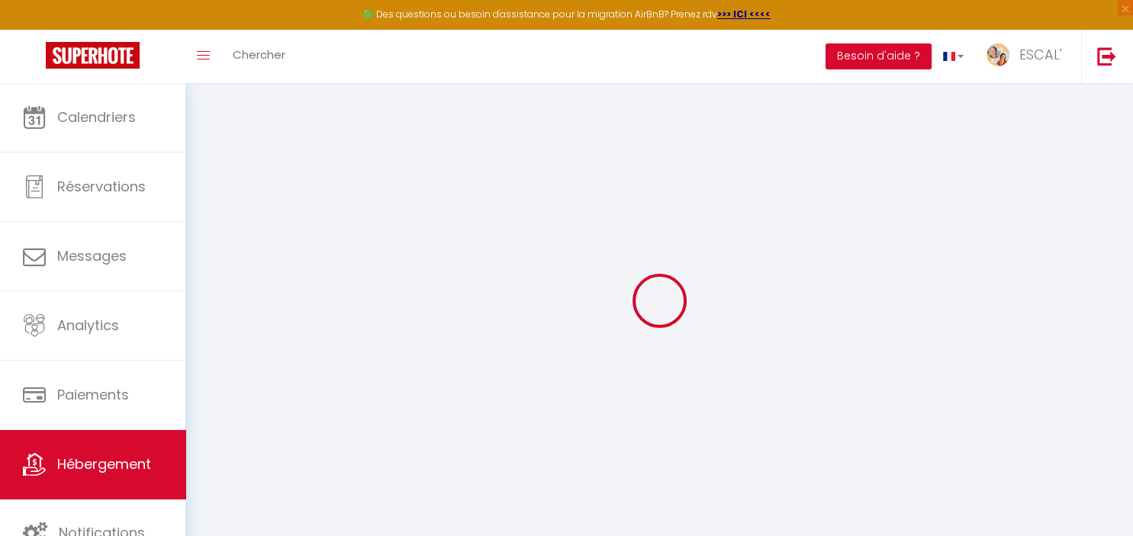
checkbox input "false"
select select
checkbox input "false"
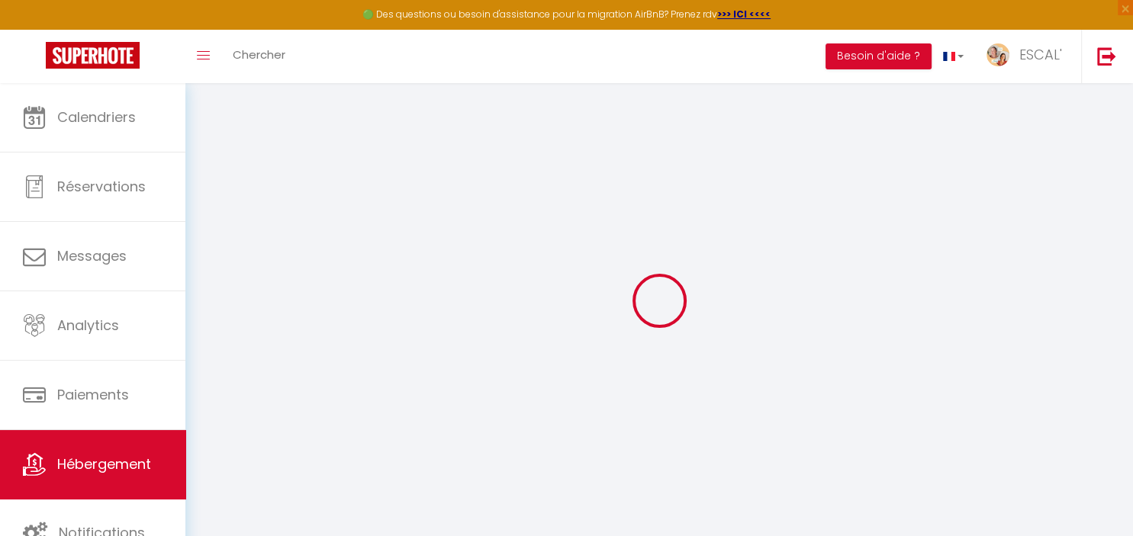
checkbox input "false"
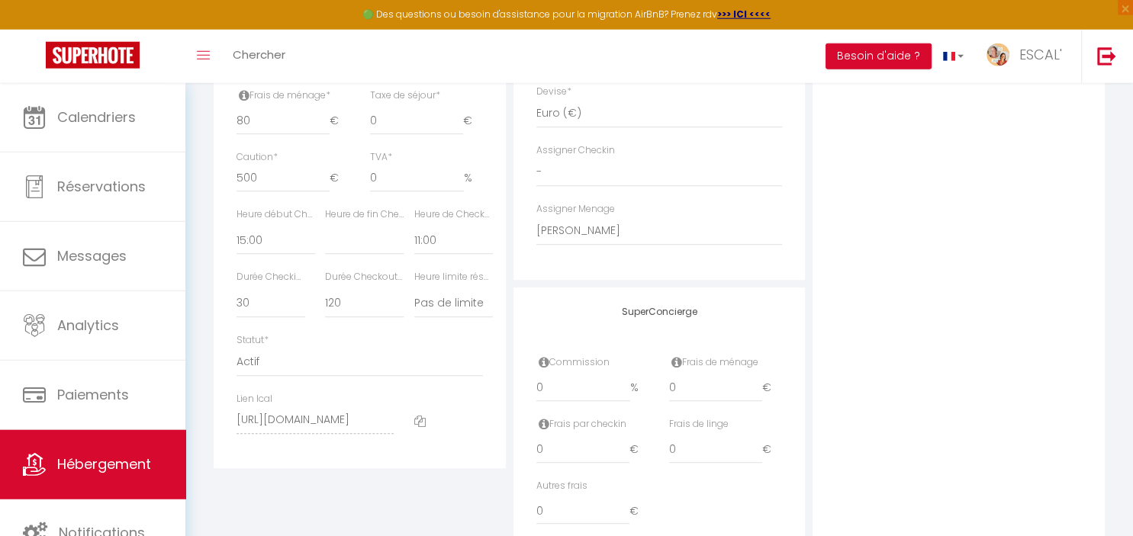
scroll to position [824, 0]
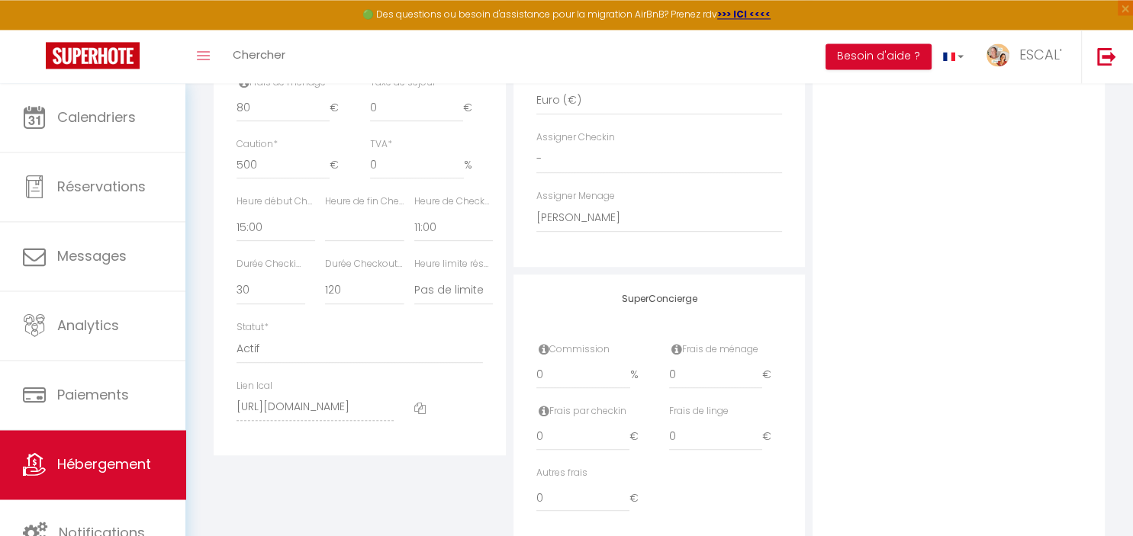
click at [416, 409] on icon at bounding box center [419, 408] width 11 height 11
